Goal: Task Accomplishment & Management: Manage account settings

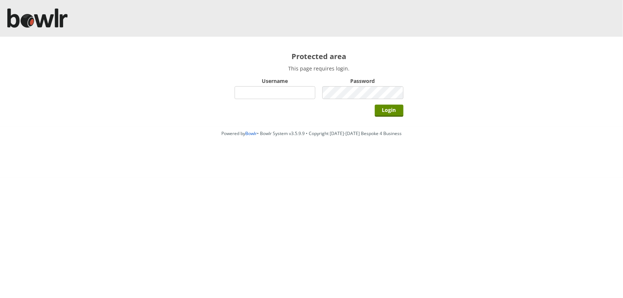
click at [254, 93] on input "Username" at bounding box center [275, 92] width 81 height 13
type input "BarRinkMonitor"
click at [375, 105] on input "Login" at bounding box center [389, 111] width 29 height 12
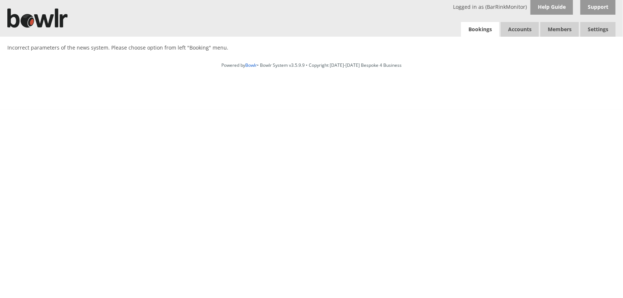
click at [478, 29] on link "Bookings" at bounding box center [480, 29] width 38 height 15
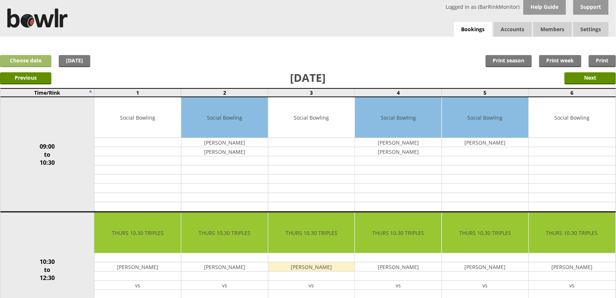
click at [15, 59] on link "Choose date" at bounding box center [25, 61] width 51 height 12
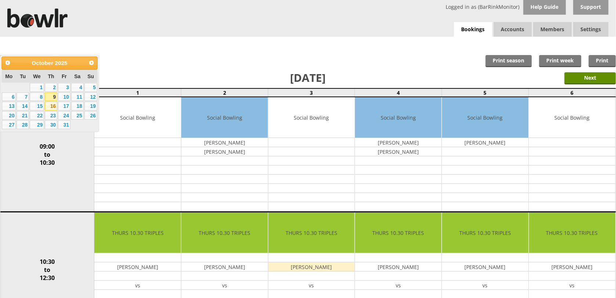
click at [51, 105] on link "16" at bounding box center [51, 106] width 12 height 9
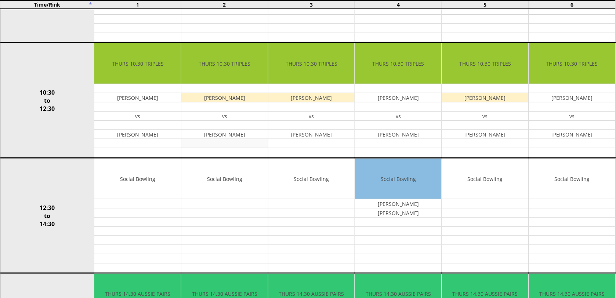
scroll to position [184, 0]
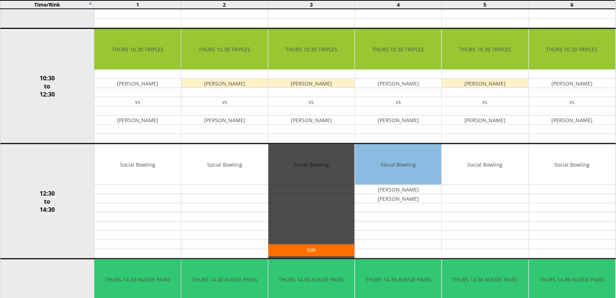
click at [294, 188] on div "Edit" at bounding box center [311, 201] width 87 height 114
click at [311, 252] on link "Edit" at bounding box center [311, 250] width 87 height 12
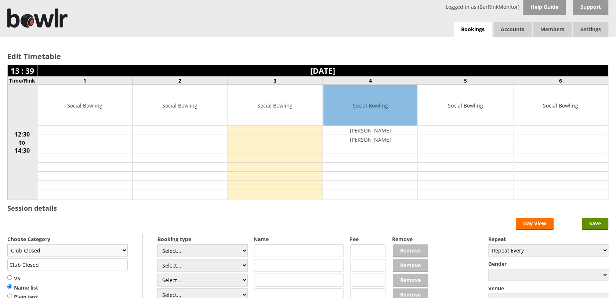
click at [124, 253] on select "Club Closed Singles League Triples League Pairs League Friendly Social Bowling …" at bounding box center [67, 250] width 120 height 12
select select "132"
click at [7, 246] on select "Club Closed Singles League Triples League Pairs League Friendly Social Bowling …" at bounding box center [67, 250] width 120 height 12
type input "Social Bowling"
click at [243, 252] on select "Select... Club Competition (Member) Club Competition (Visitor) National (Member…" at bounding box center [202, 250] width 90 height 13
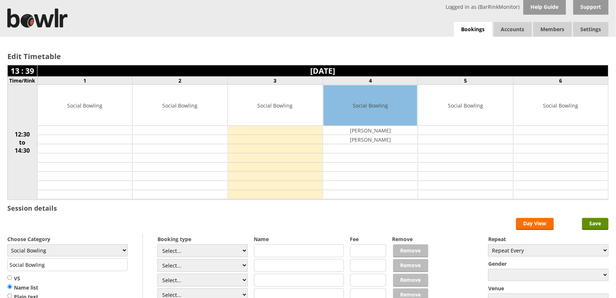
select select "1_54"
click at [157, 246] on select "Select... Club Competition (Member) Club Competition (Visitor) National (Member…" at bounding box center [202, 250] width 90 height 13
type input "3.0000"
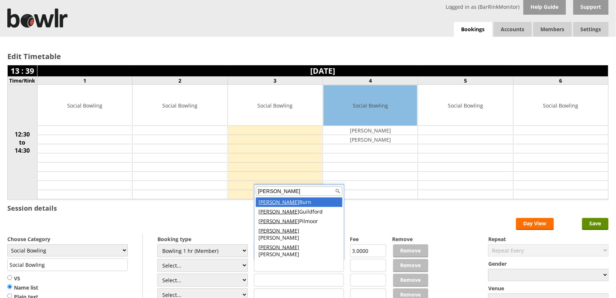
type input "Barry"
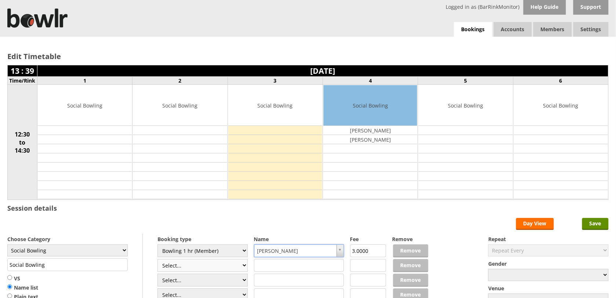
click at [241, 269] on select "Select... Club Competition (Member) Club Competition (Visitor) National (Member…" at bounding box center [202, 265] width 90 height 13
select select "1_54"
click at [157, 260] on select "Select... Club Competition (Member) Club Competition (Visitor) National (Member…" at bounding box center [202, 265] width 90 height 13
type input "3.0000"
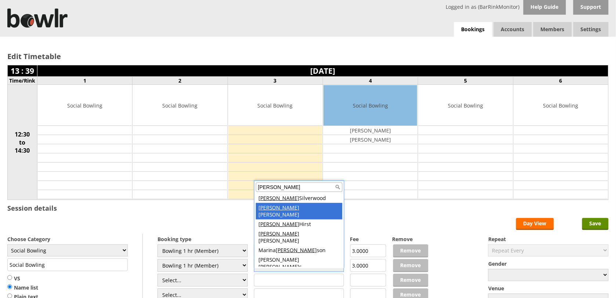
type input "Richard"
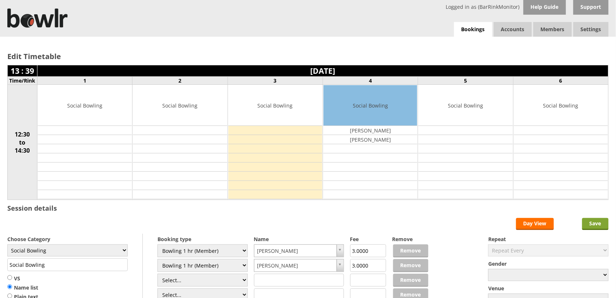
click at [595, 226] on input "Save" at bounding box center [595, 224] width 26 height 12
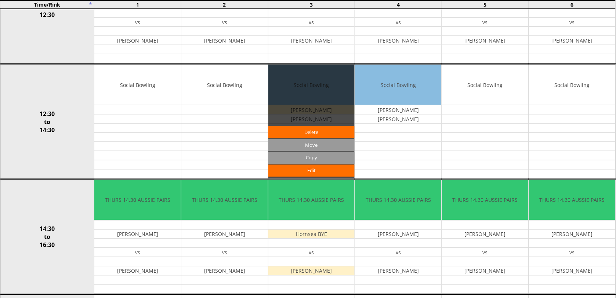
scroll to position [275, 0]
